Goal: Find specific page/section: Find specific page/section

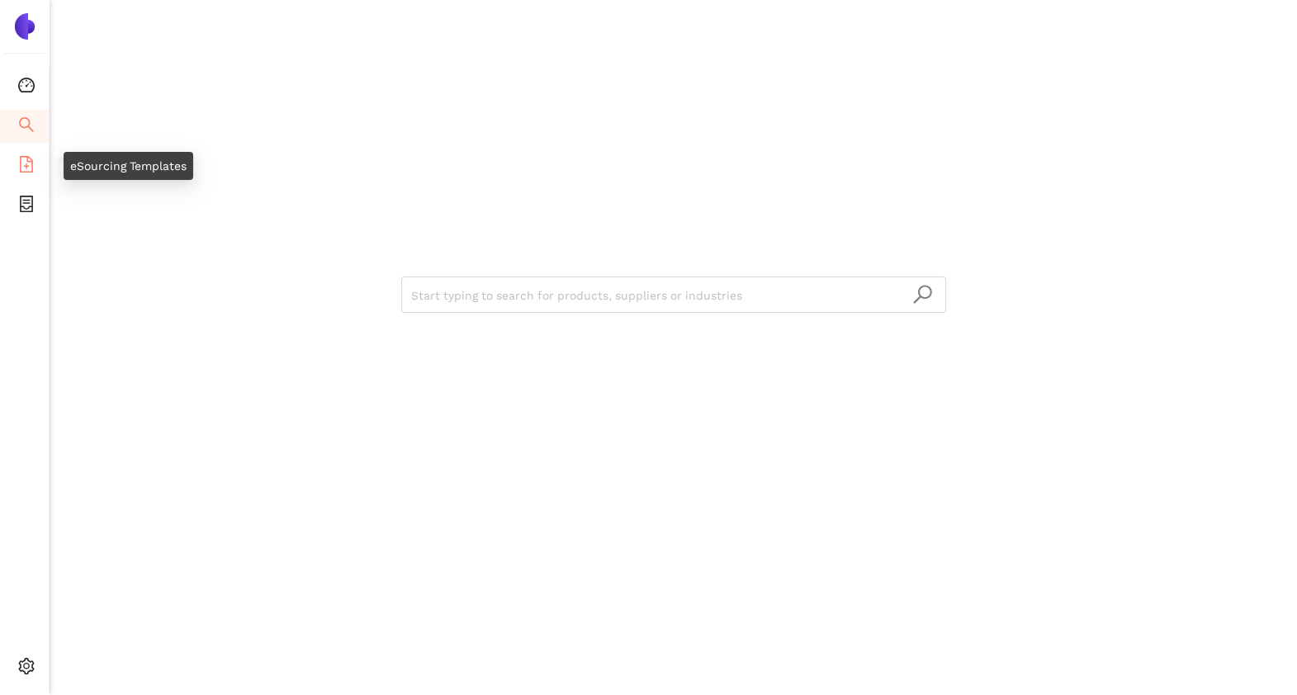
click at [27, 168] on icon "file-add" at bounding box center [26, 164] width 17 height 17
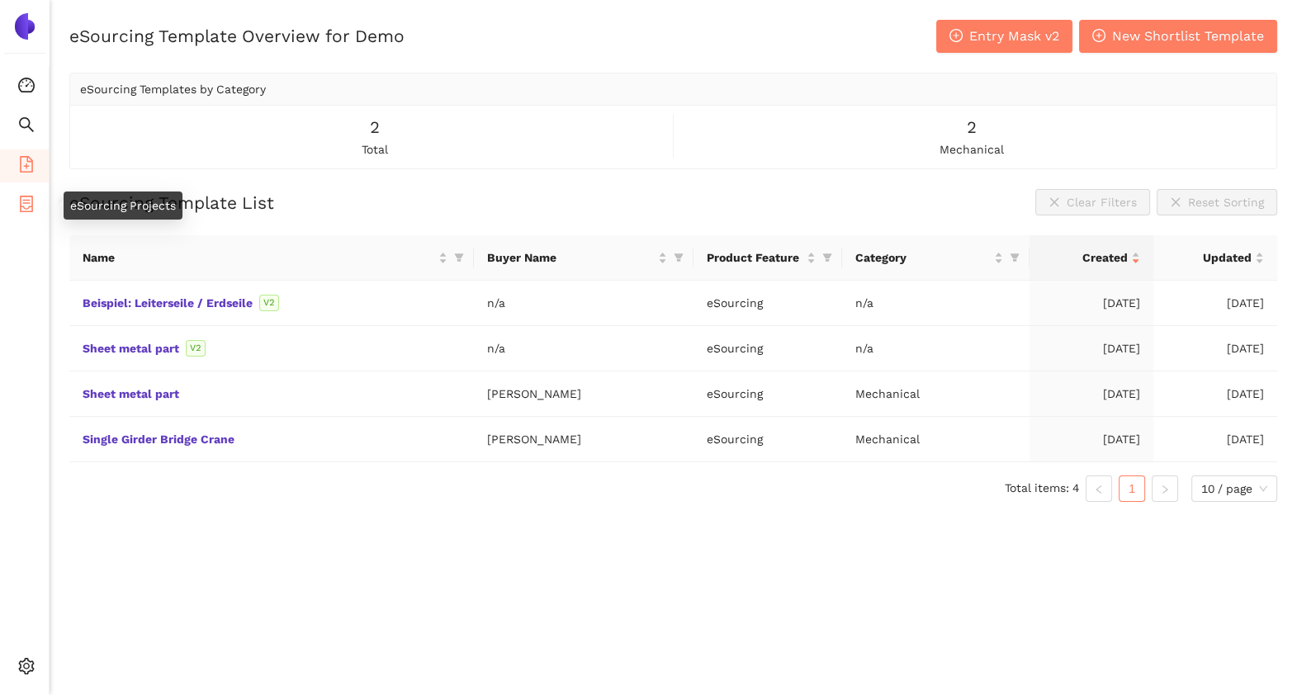
click at [29, 209] on icon "container" at bounding box center [26, 204] width 17 height 17
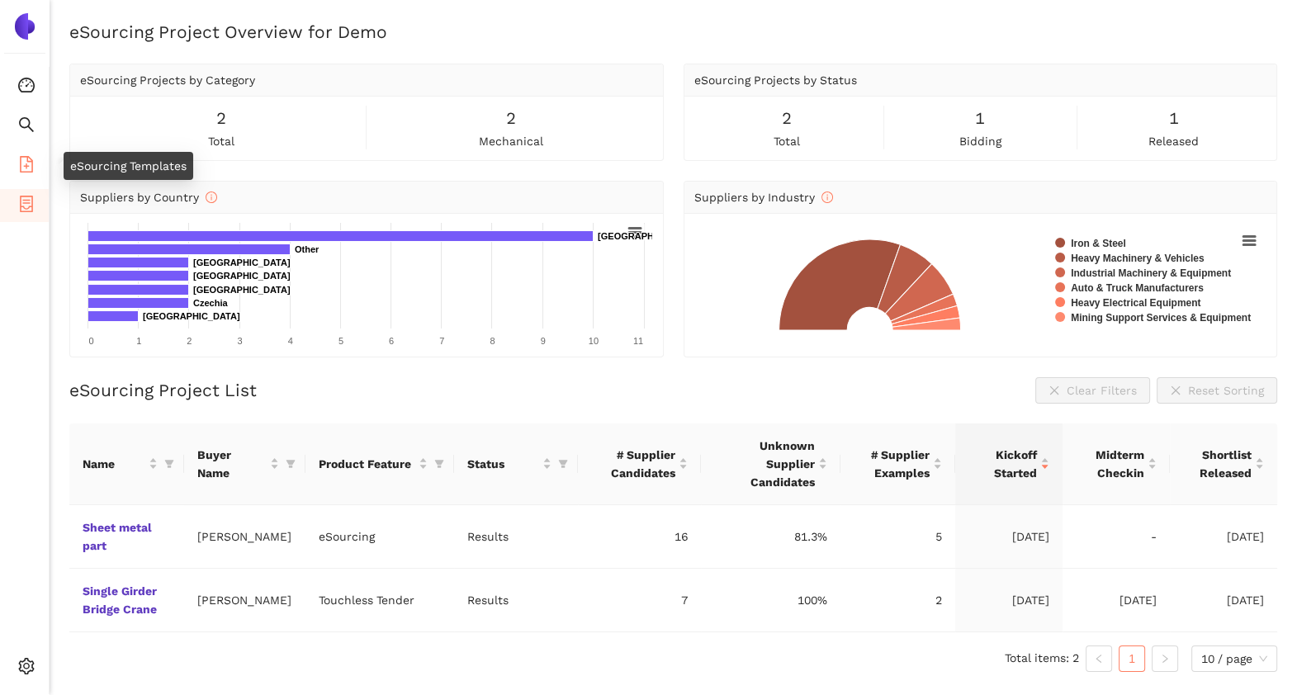
click at [21, 162] on icon "file-add" at bounding box center [26, 164] width 17 height 17
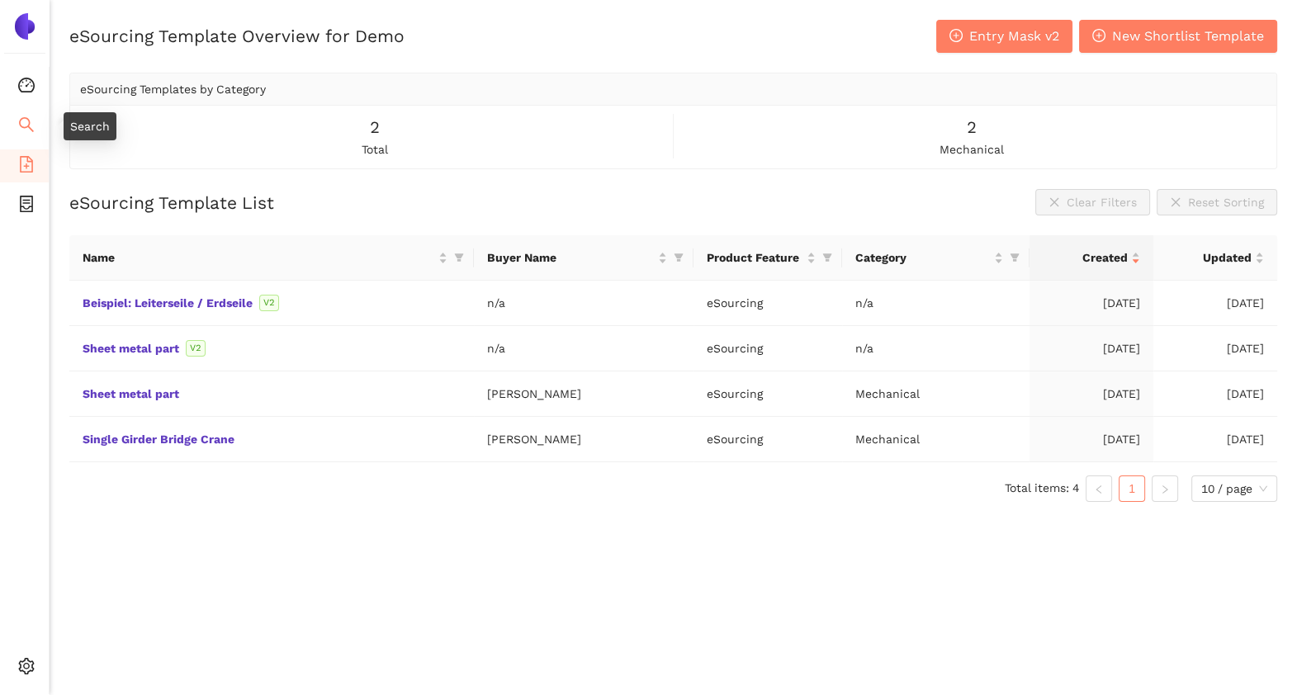
click at [24, 124] on icon "search" at bounding box center [26, 124] width 17 height 17
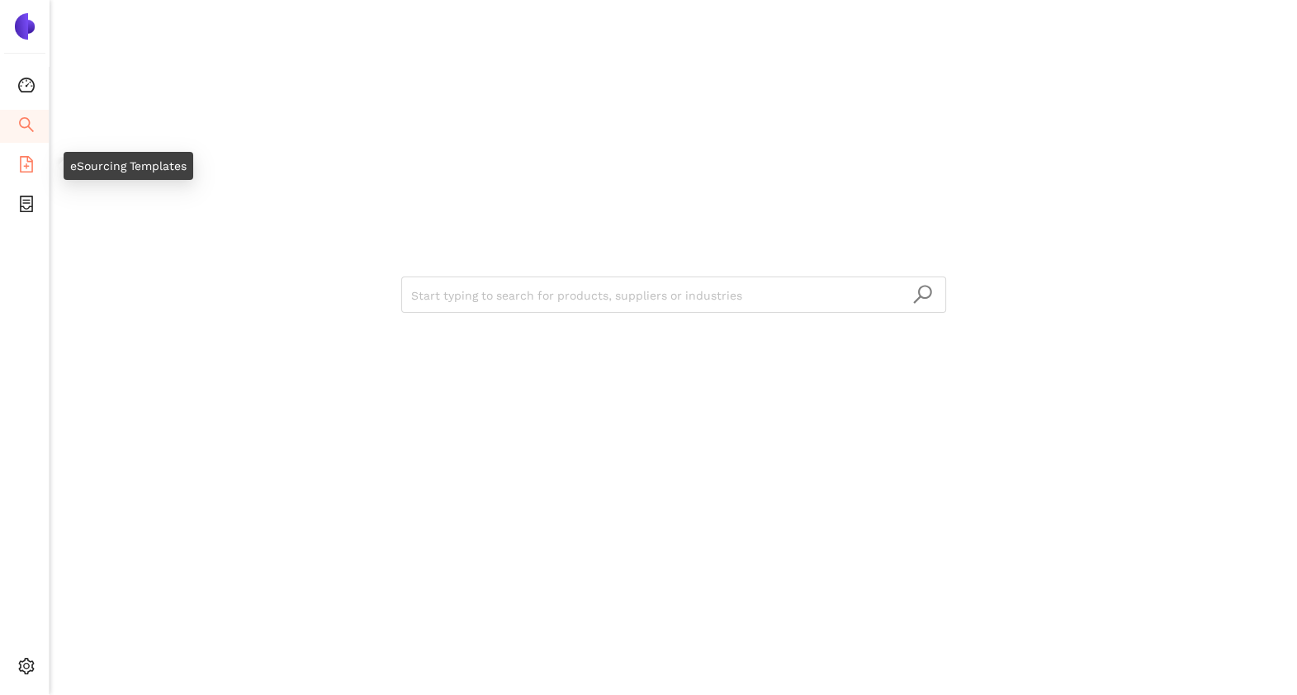
click at [31, 160] on icon "file-add" at bounding box center [26, 164] width 13 height 17
